Goal: Navigation & Orientation: Find specific page/section

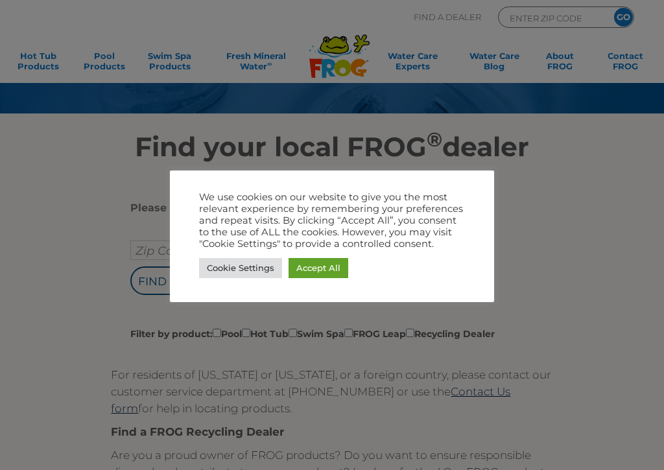
scroll to position [97, 0]
click at [332, 273] on link "Accept All" at bounding box center [319, 268] width 60 height 20
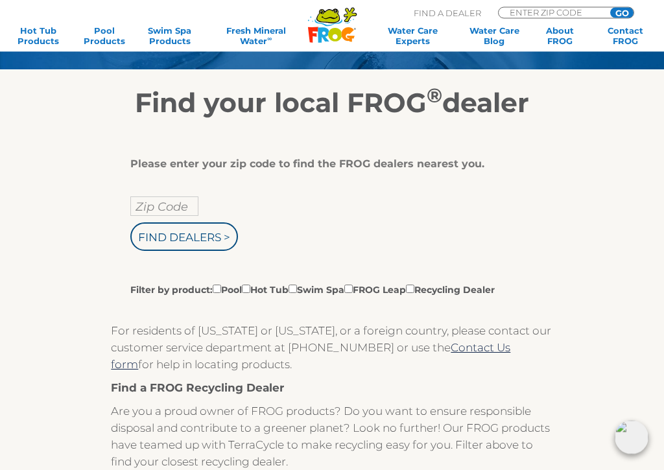
scroll to position [141, 0]
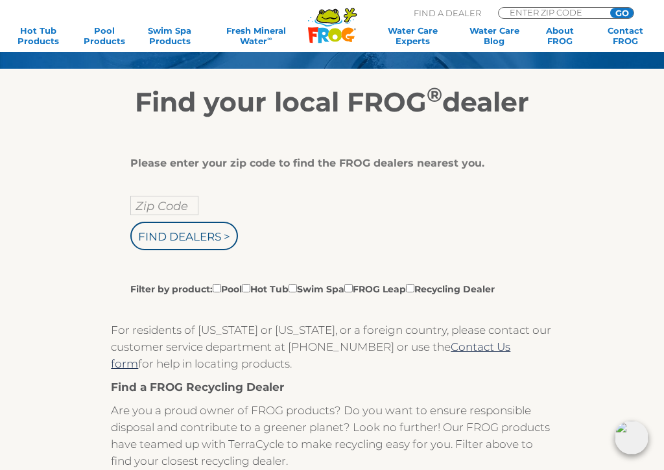
click at [186, 211] on input "Zip Code" at bounding box center [164, 205] width 68 height 19
type input "Zip Code"
click at [177, 207] on input "text" at bounding box center [164, 205] width 68 height 19
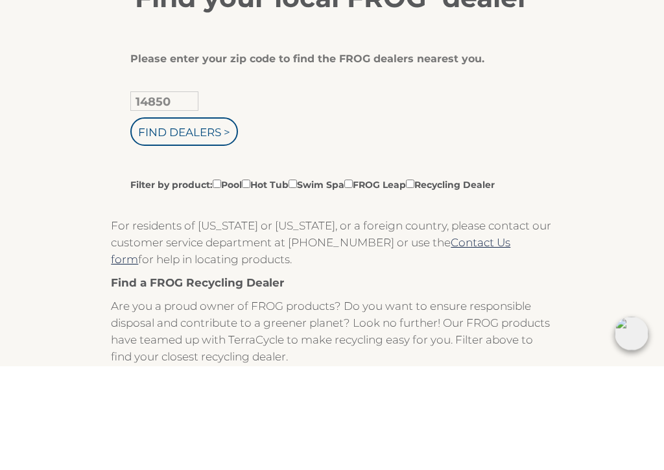
type input "14850"
click at [185, 222] on input "Find Dealers >" at bounding box center [184, 236] width 108 height 29
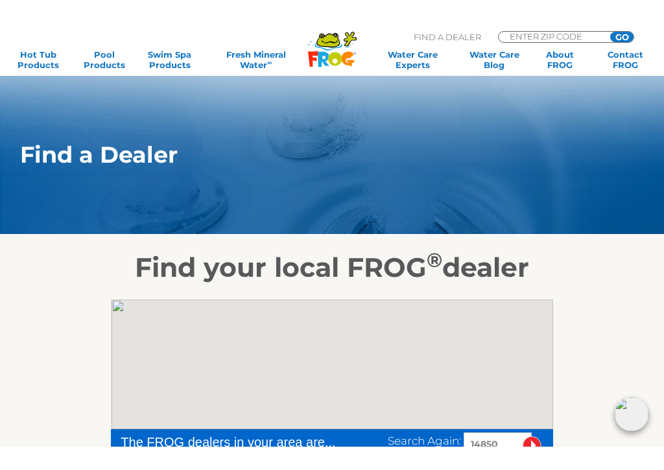
scroll to position [230, 0]
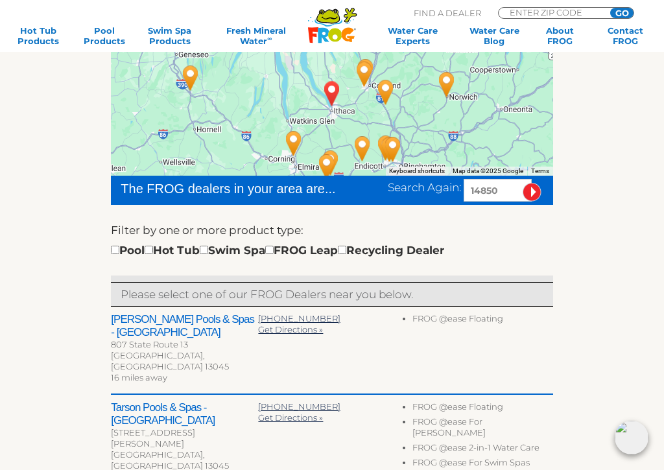
click at [153, 246] on input "checkbox" at bounding box center [149, 250] width 8 height 8
checkbox input "true"
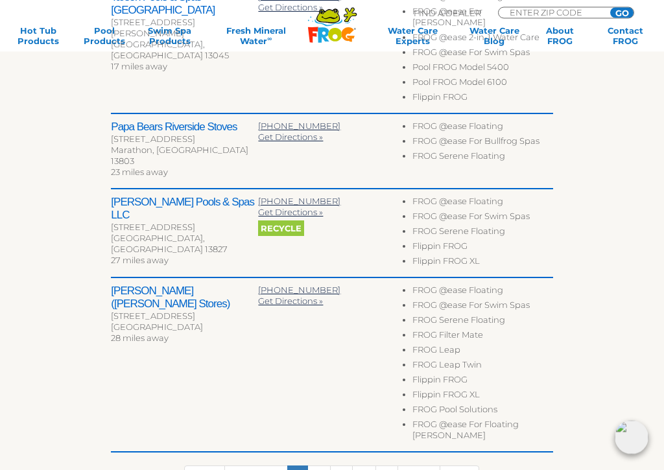
scroll to position [640, 0]
click at [312, 207] on span "Get Directions »" at bounding box center [290, 212] width 65 height 10
